Goal: Check status: Check status

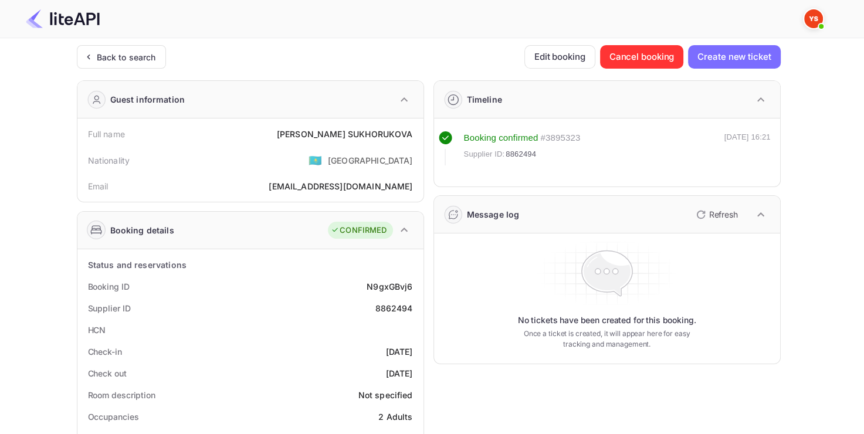
click at [138, 63] on div "Back to search" at bounding box center [121, 56] width 89 height 23
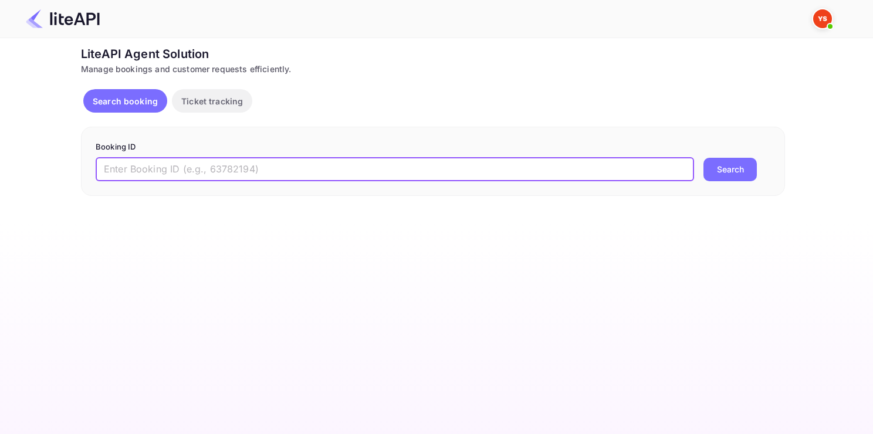
paste input "8947253"
click at [267, 164] on input "text" at bounding box center [395, 169] width 598 height 23
type input "8947253"
click at [703, 158] on button "Search" at bounding box center [729, 169] width 53 height 23
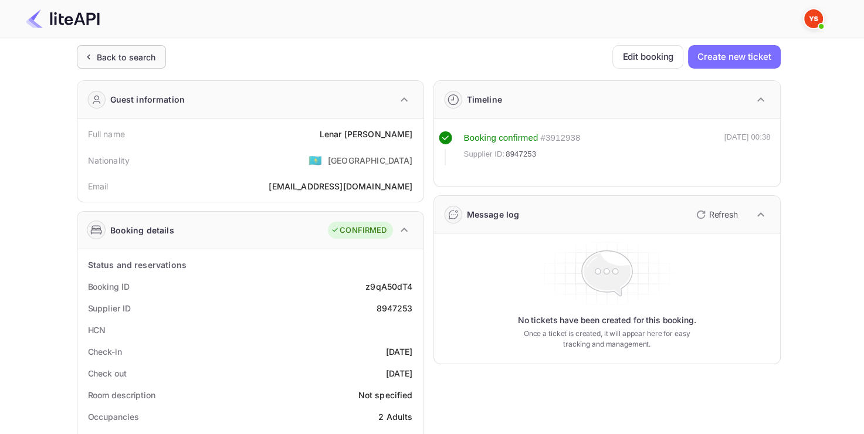
click at [133, 55] on div "Back to search" at bounding box center [126, 57] width 59 height 12
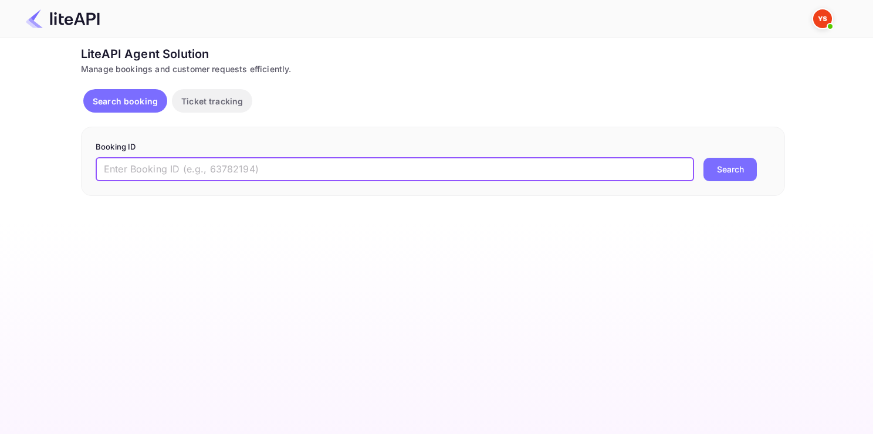
click at [187, 177] on input "text" at bounding box center [395, 169] width 598 height 23
paste input "8346000"
type input "8346000"
click at [703, 158] on button "Search" at bounding box center [729, 169] width 53 height 23
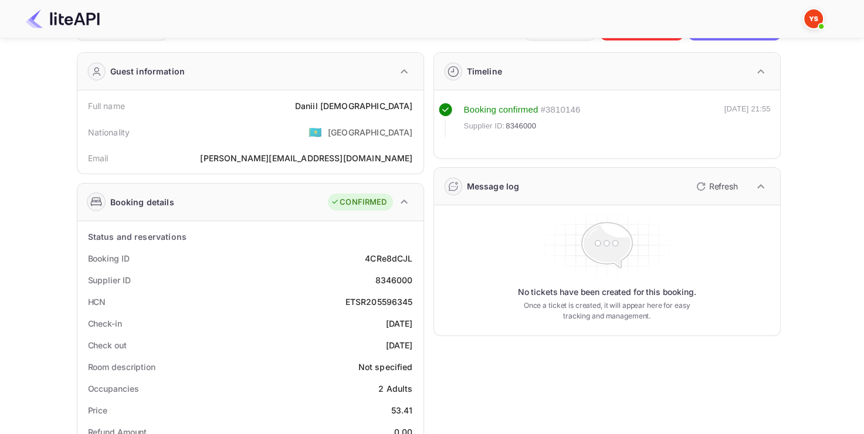
scroll to position [29, 0]
drag, startPoint x: 368, startPoint y: 300, endPoint x: 413, endPoint y: 296, distance: 45.3
click at [413, 297] on div "HCN ETSR205596345" at bounding box center [250, 301] width 337 height 22
click at [403, 297] on div "ETSR205596345" at bounding box center [378, 300] width 67 height 12
